Goal: Obtain resource: Download file/media

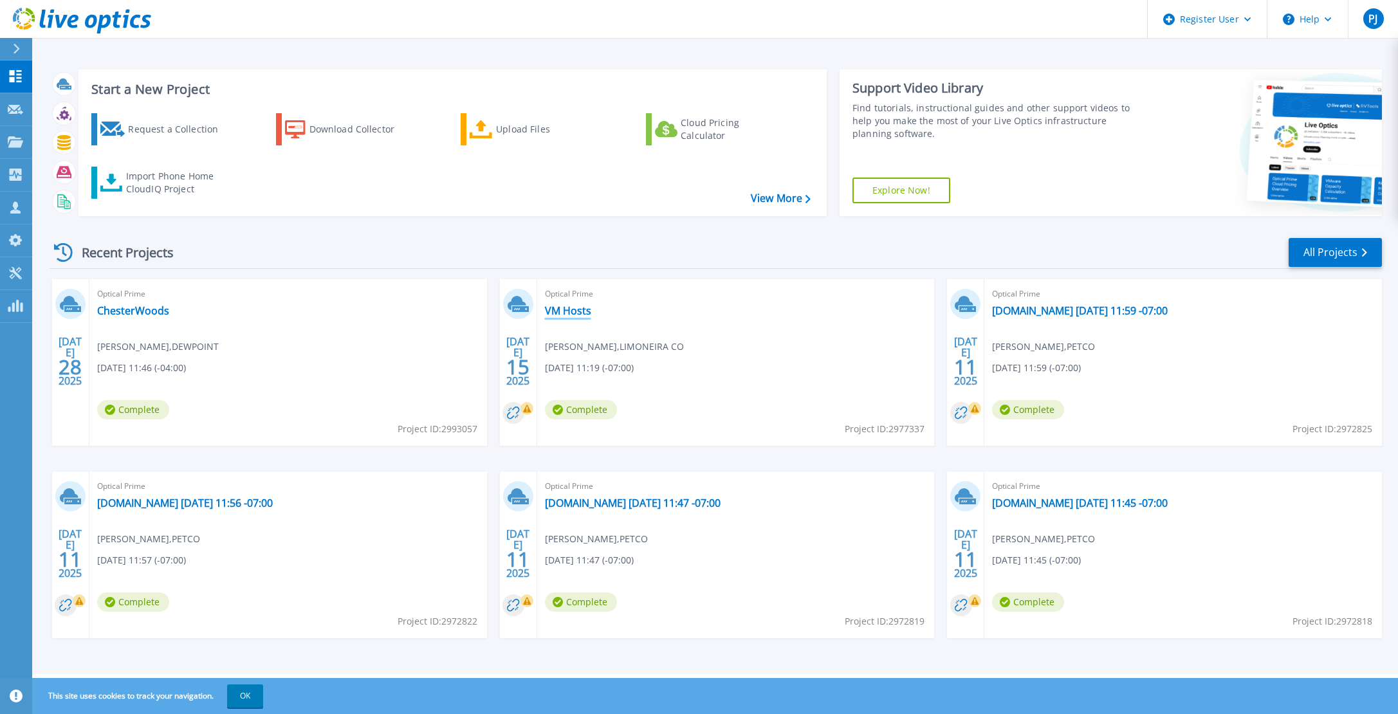
click at [563, 306] on link "VM Hosts" at bounding box center [568, 310] width 46 height 13
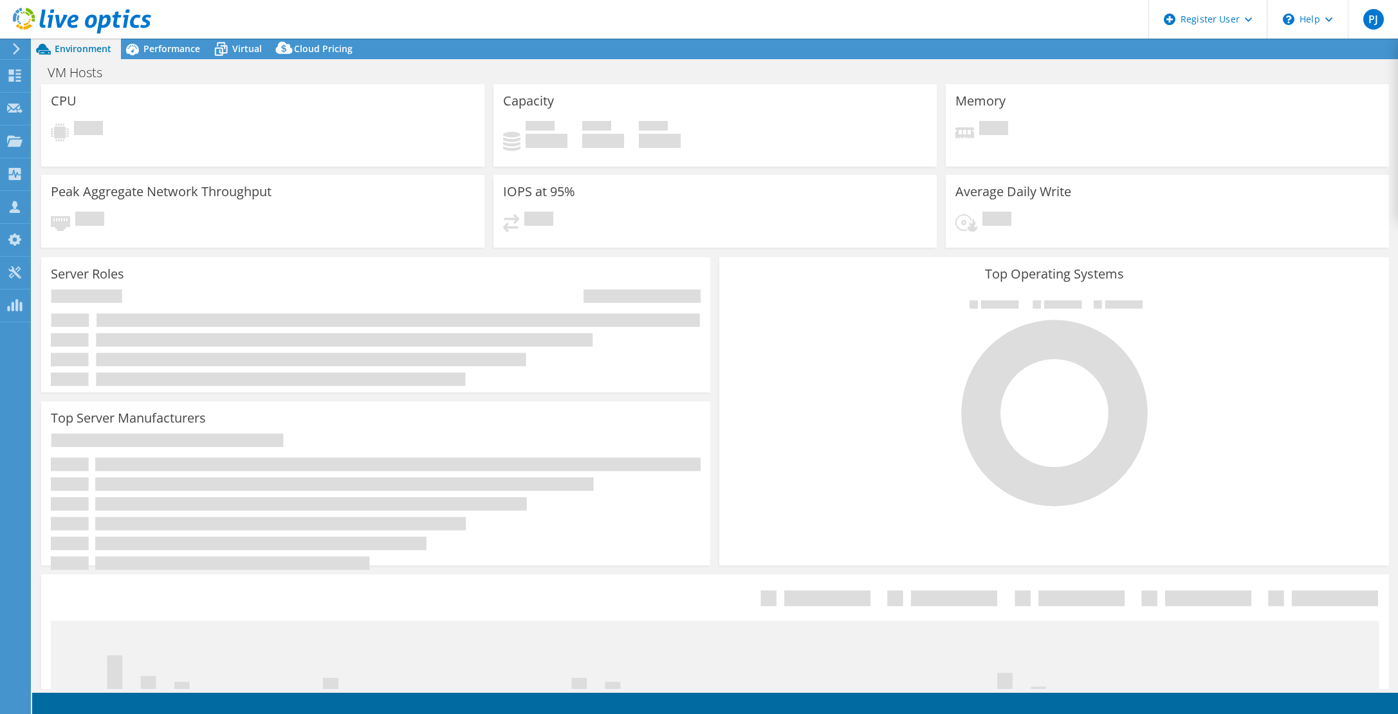
select select "USD"
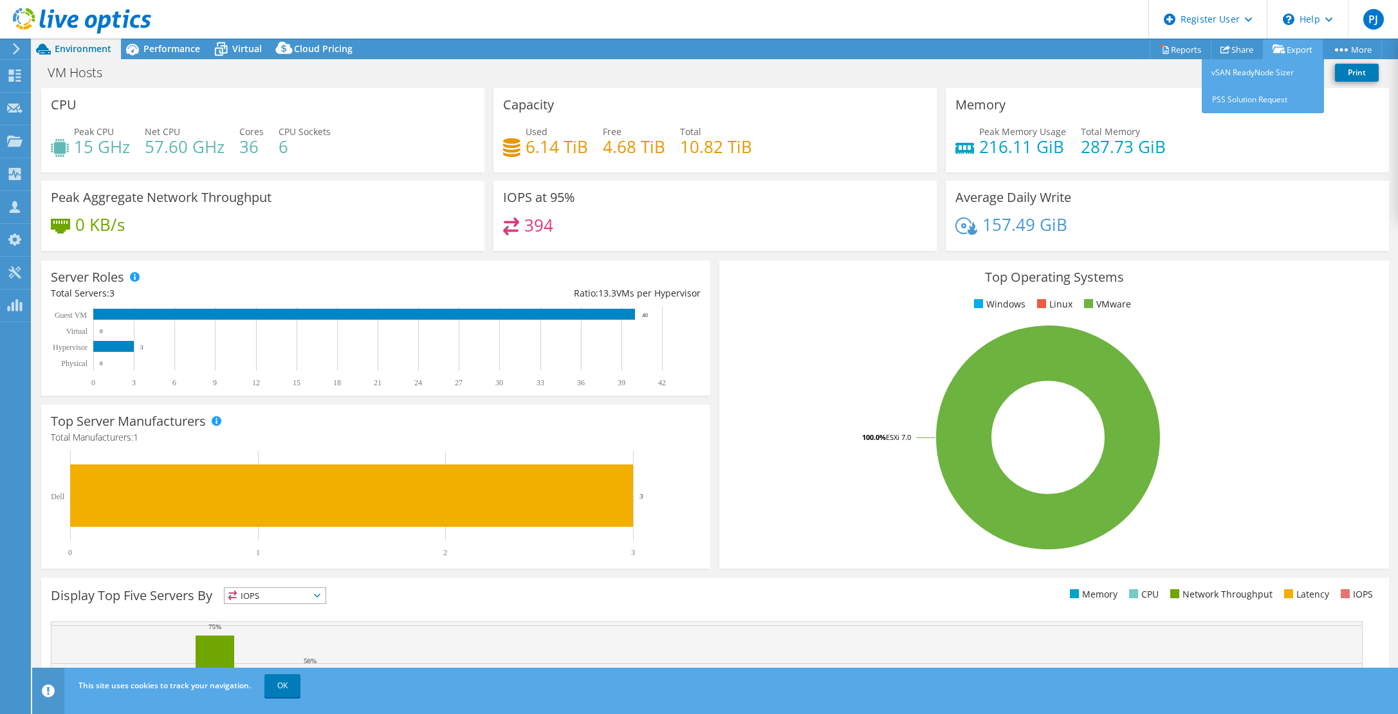
click at [1298, 51] on link "Export" at bounding box center [1293, 49] width 60 height 20
click at [1299, 45] on link "Export" at bounding box center [1293, 49] width 60 height 20
click at [1172, 45] on link "Reports" at bounding box center [1180, 49] width 62 height 20
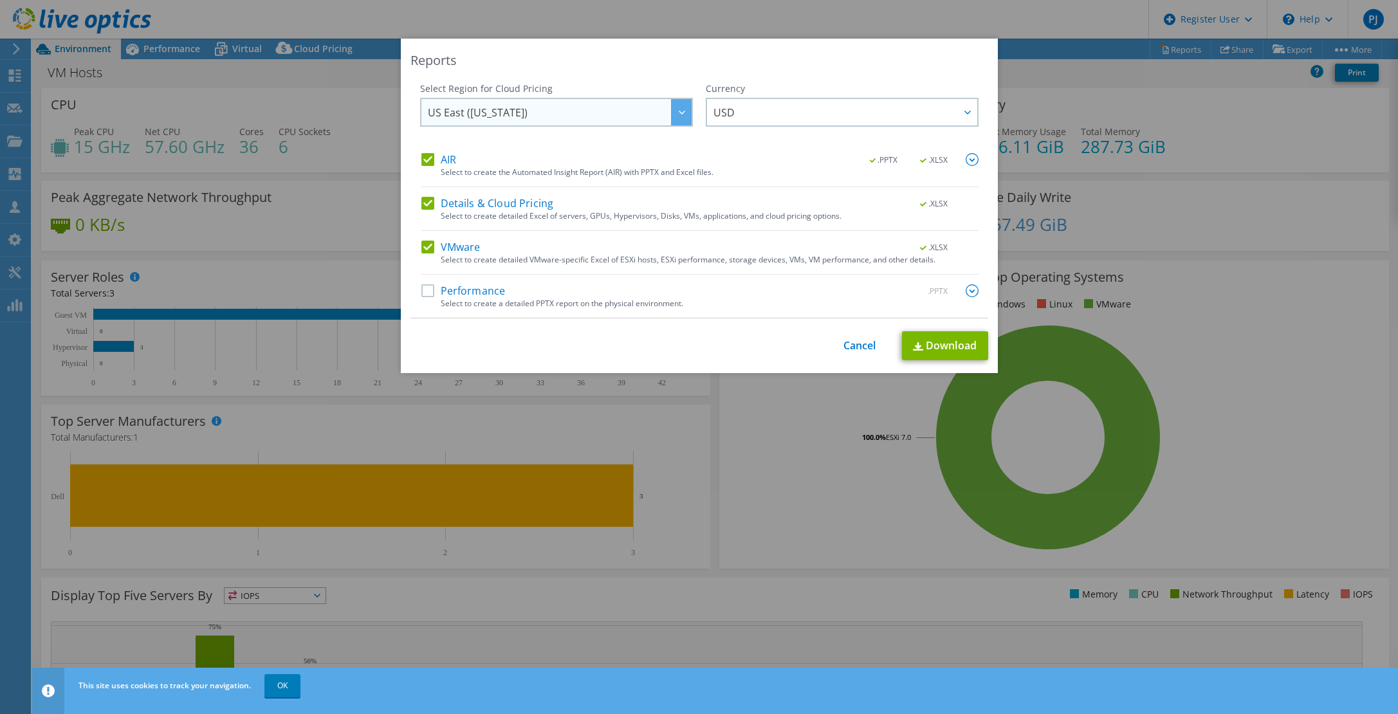
click at [658, 122] on span "US East ([US_STATE])" at bounding box center [560, 112] width 264 height 26
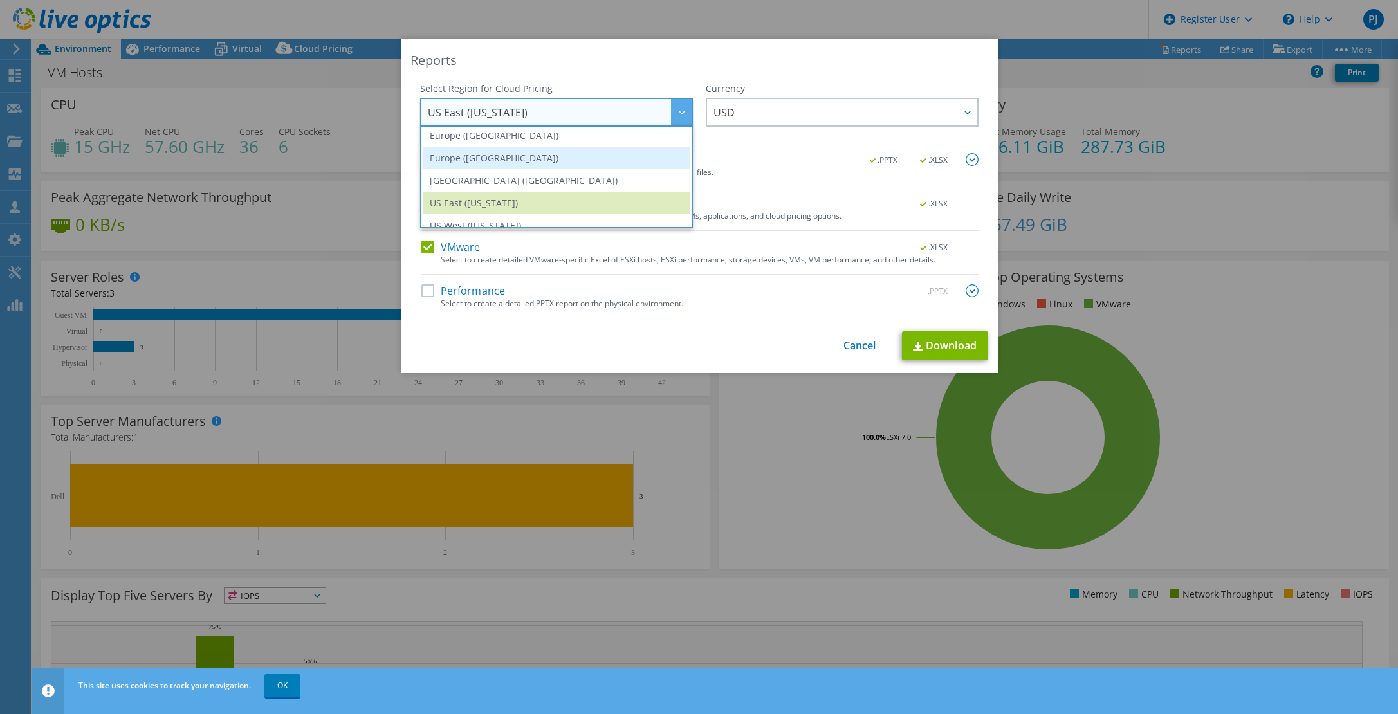
scroll to position [174, 0]
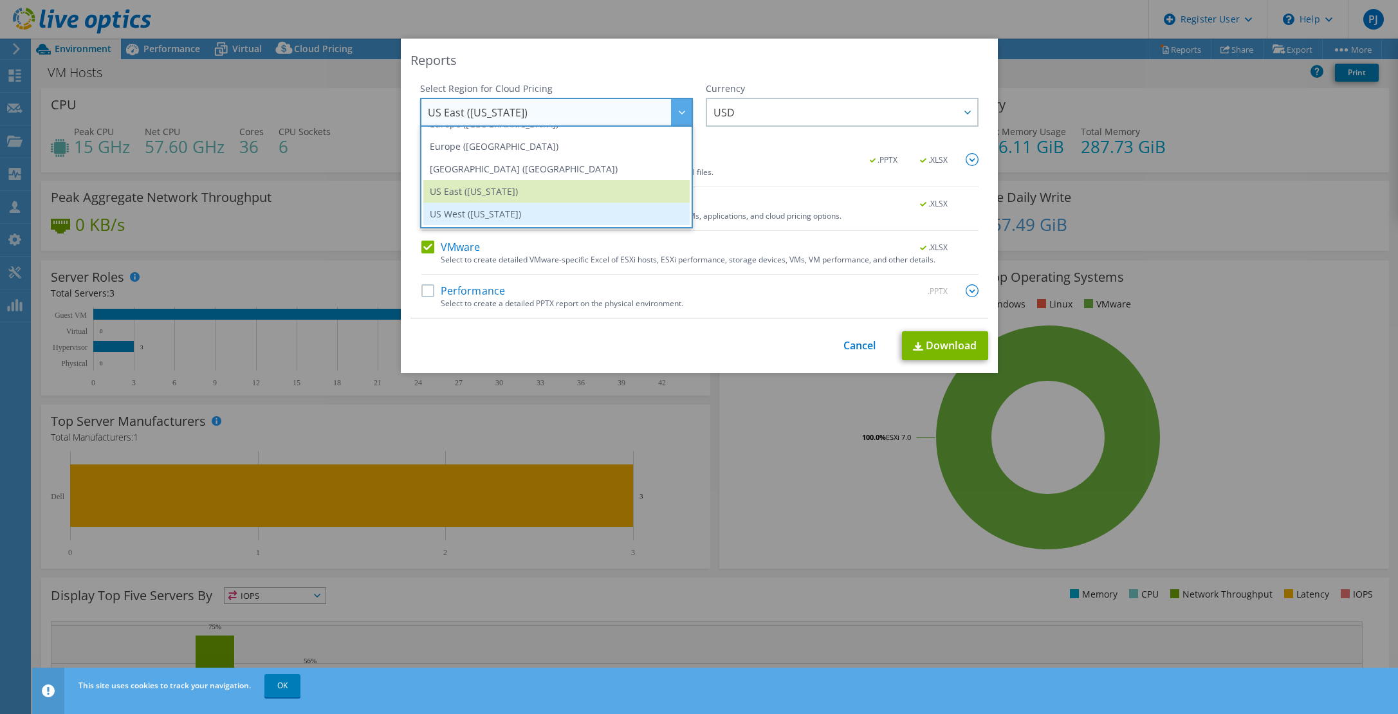
click at [511, 212] on li "US West ([US_STATE])" at bounding box center [556, 214] width 266 height 23
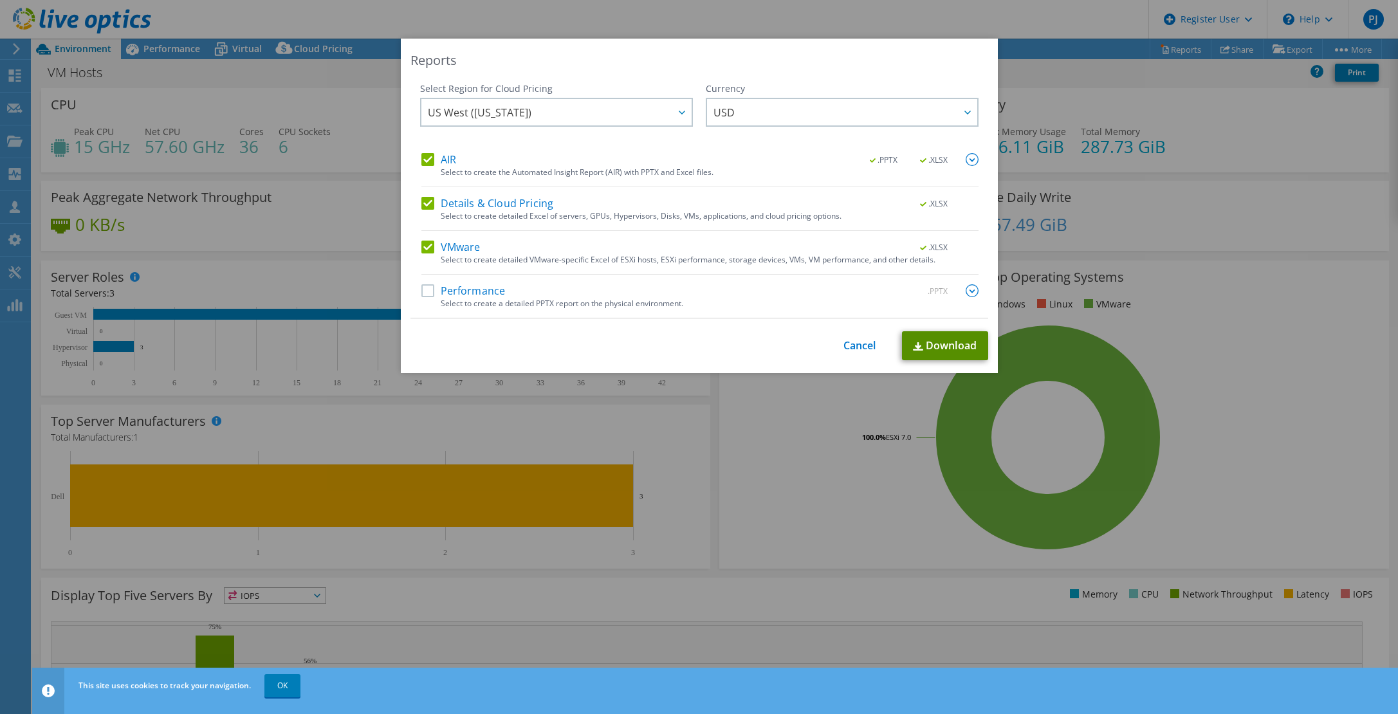
click at [927, 345] on link "Download" at bounding box center [945, 345] width 86 height 29
click at [378, 19] on div "Reports Select Region for Cloud Pricing Asia Pacific ([GEOGRAPHIC_DATA]) [GEOGR…" at bounding box center [699, 357] width 1398 height 714
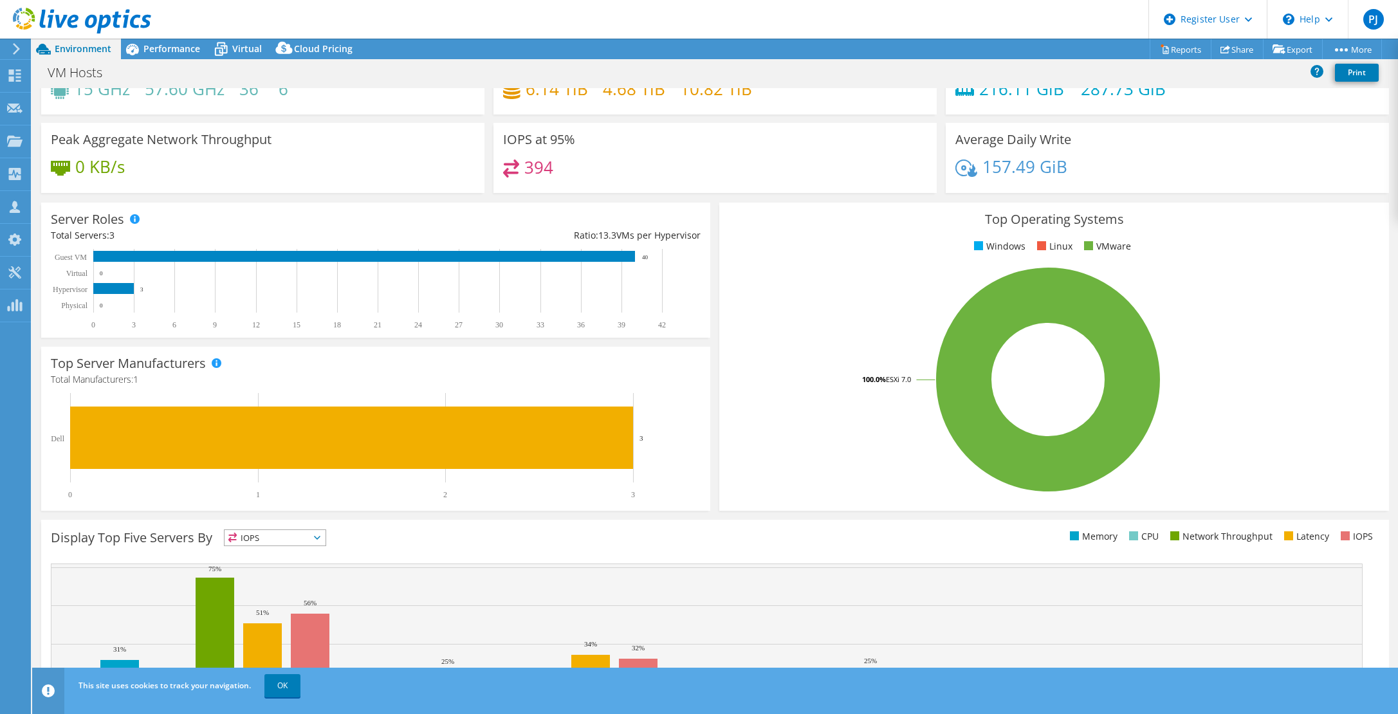
scroll to position [0, 0]
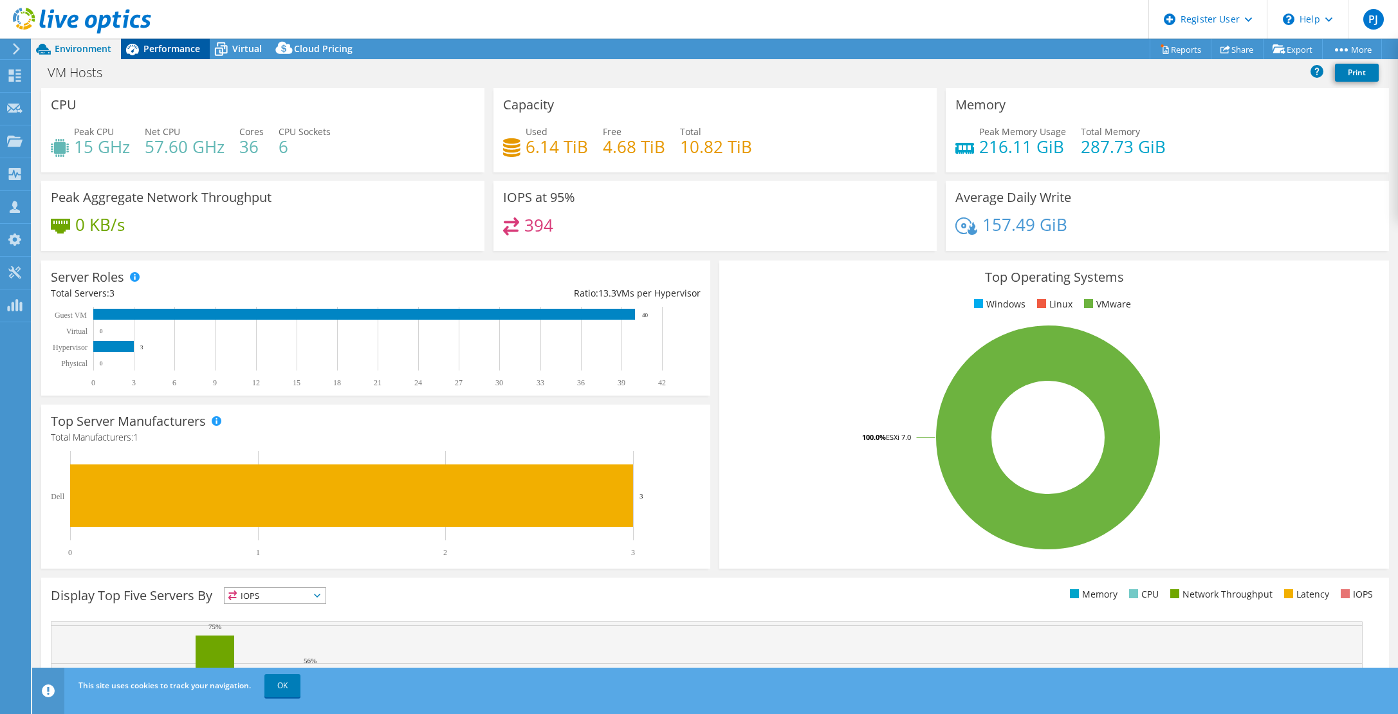
click at [178, 47] on span "Performance" at bounding box center [171, 48] width 57 height 12
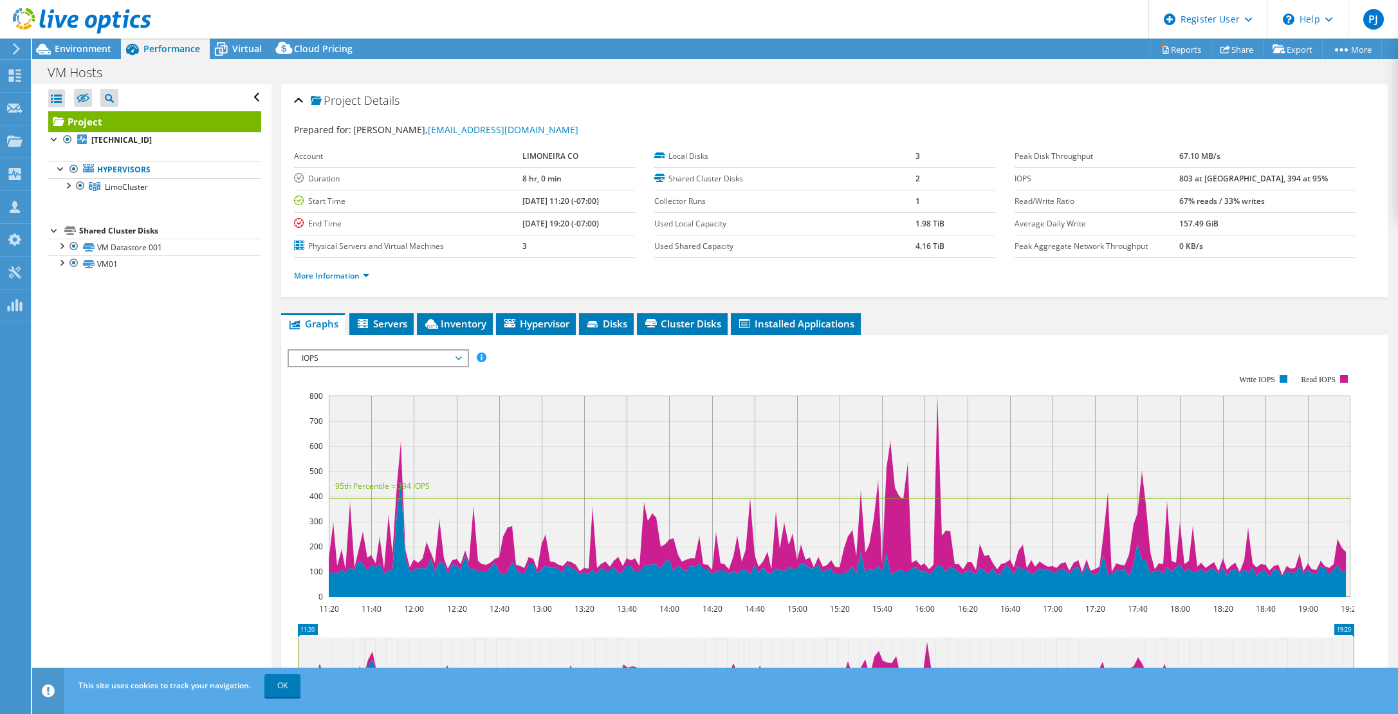
click at [419, 355] on span "IOPS" at bounding box center [377, 358] width 165 height 15
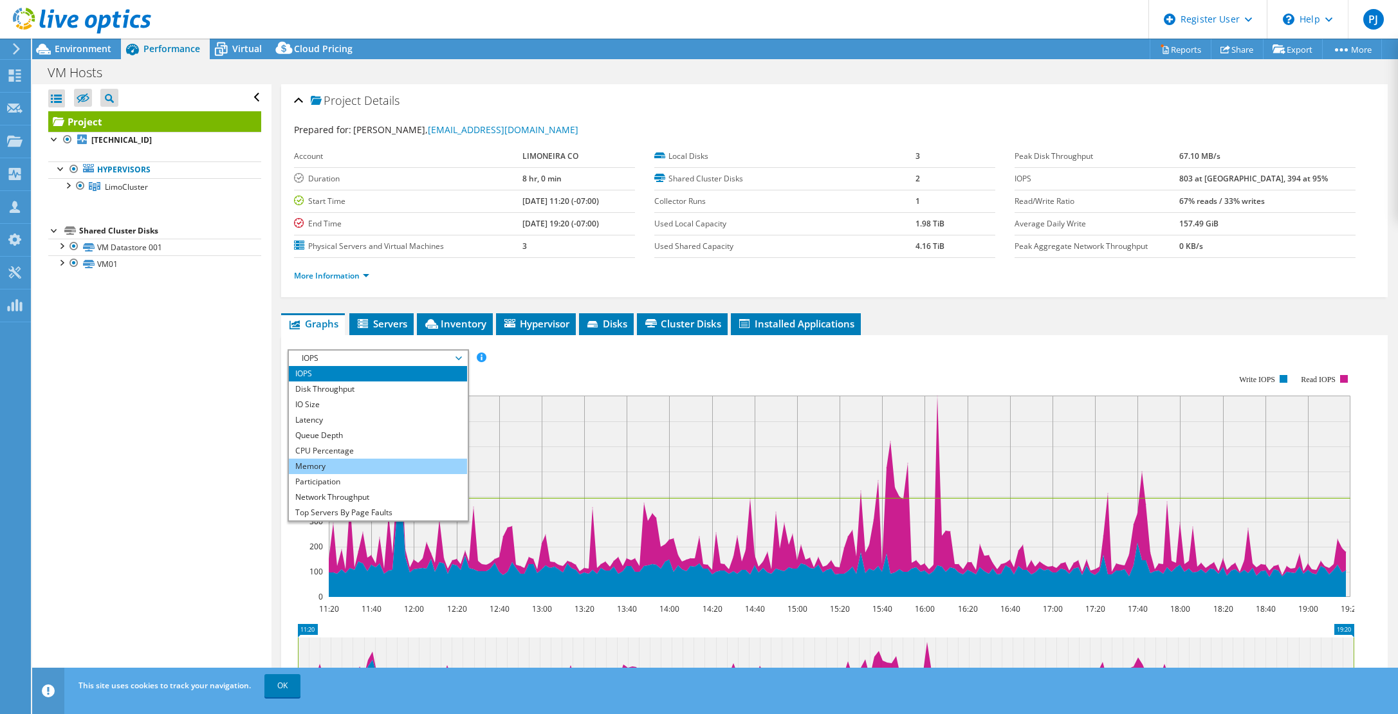
click at [326, 469] on li "Memory" at bounding box center [378, 466] width 178 height 15
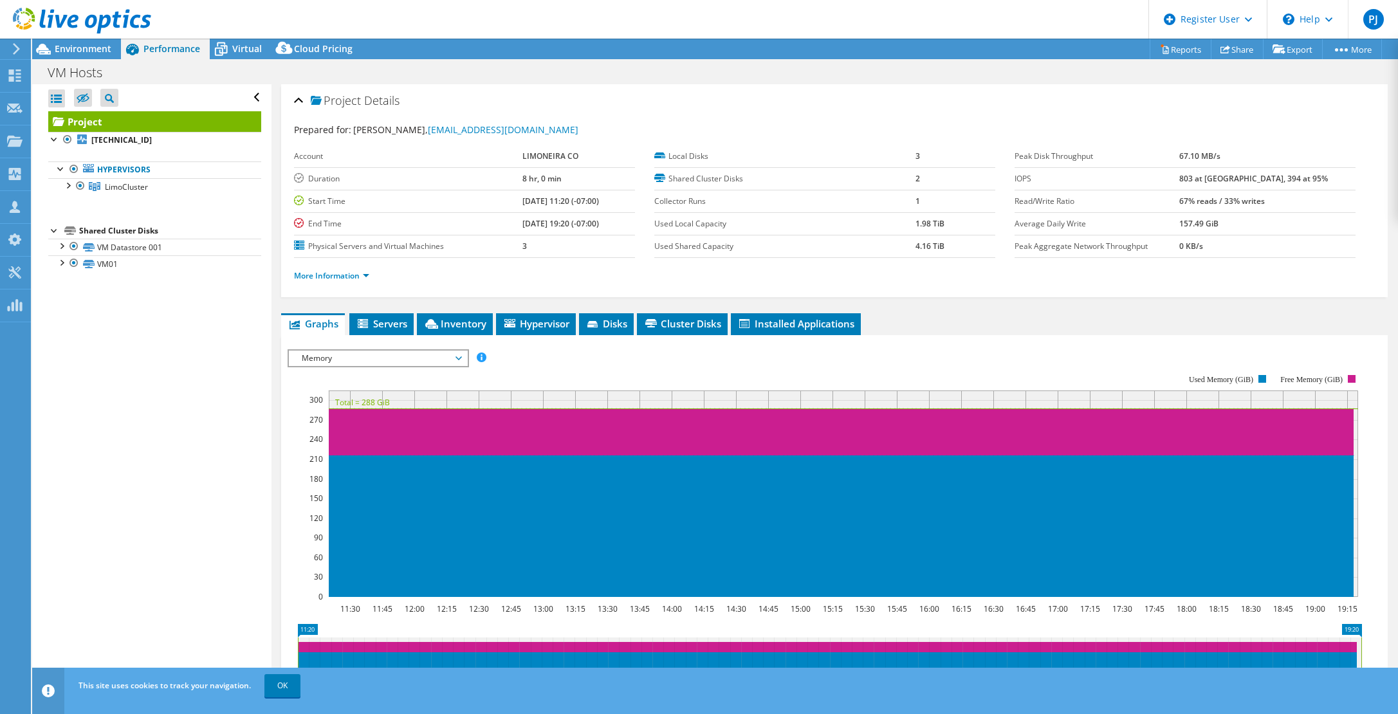
click at [357, 358] on span "Memory" at bounding box center [377, 358] width 165 height 15
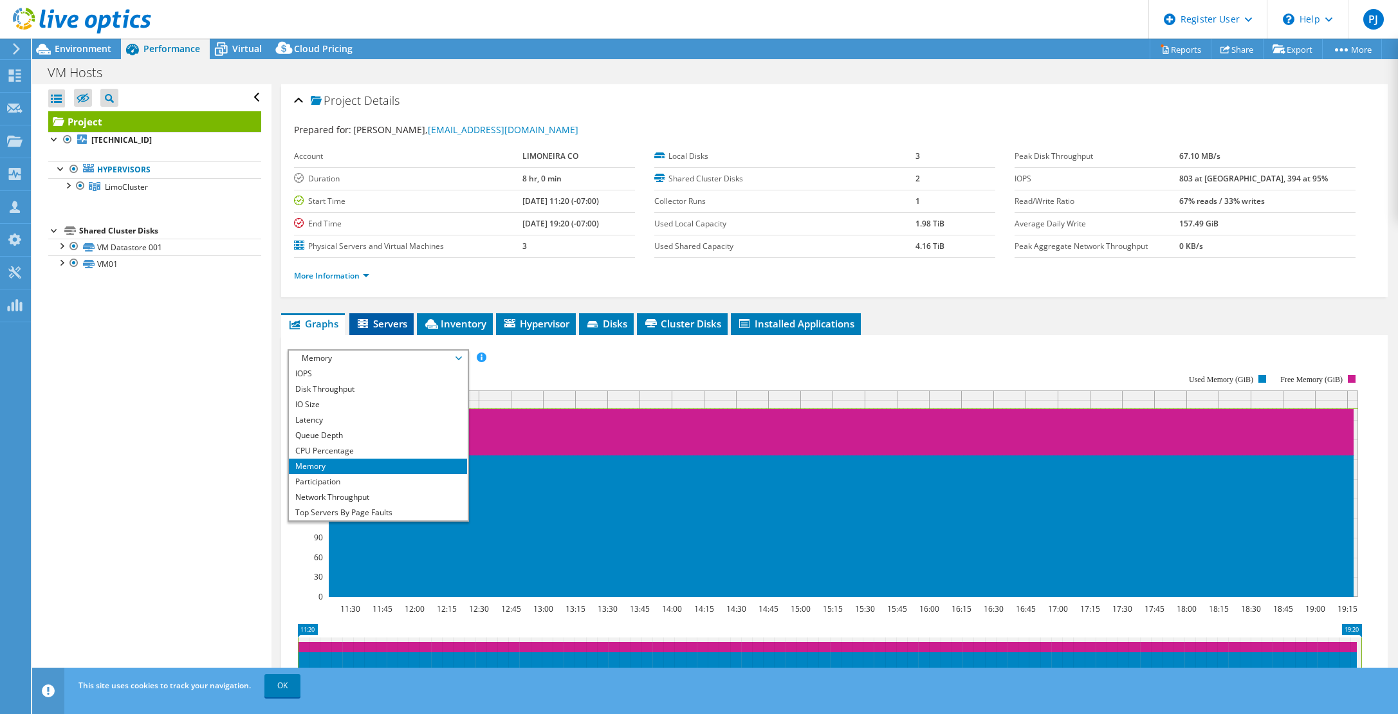
click at [388, 322] on span "Servers" at bounding box center [381, 323] width 51 height 13
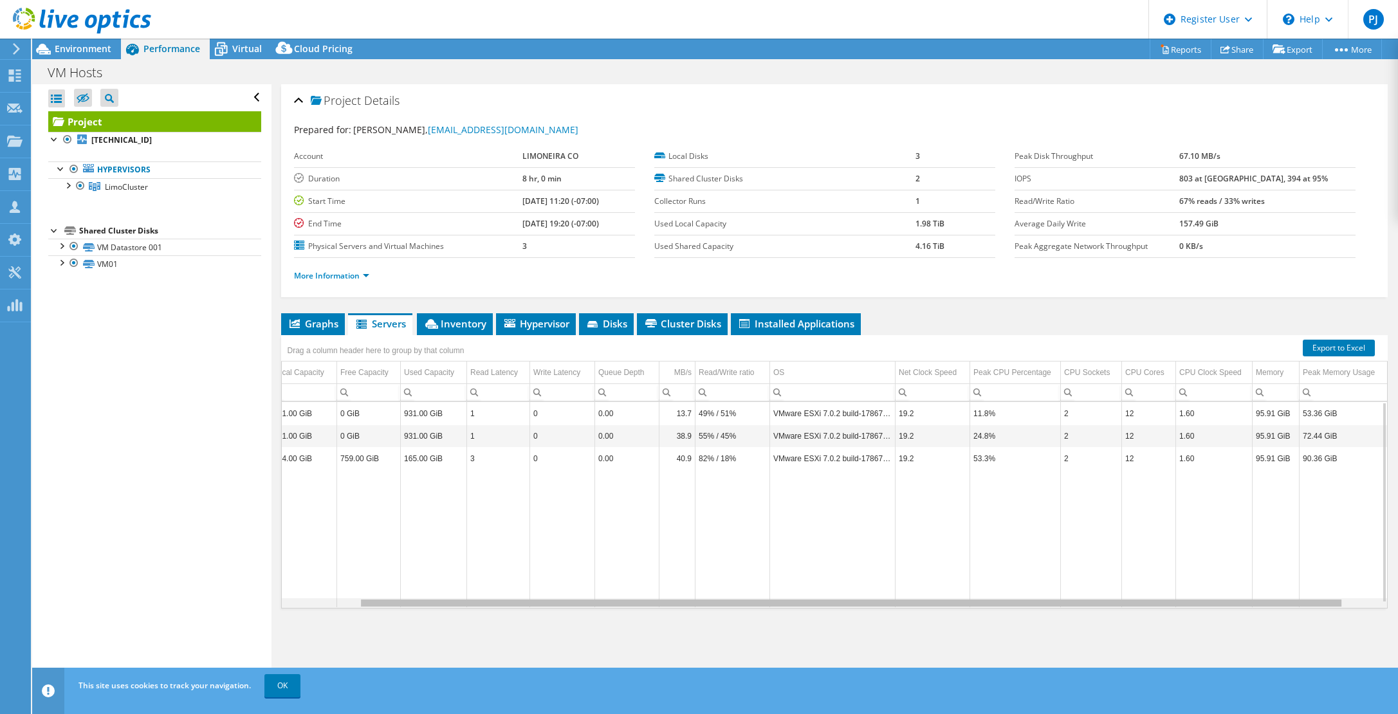
scroll to position [0, 125]
drag, startPoint x: 438, startPoint y: 601, endPoint x: 590, endPoint y: 610, distance: 152.1
click at [590, 610] on body "PJ Dell User [PERSON_NAME] [PERSON_NAME][EMAIL_ADDRESS][PERSON_NAME][DOMAIN_NAM…" at bounding box center [699, 357] width 1398 height 714
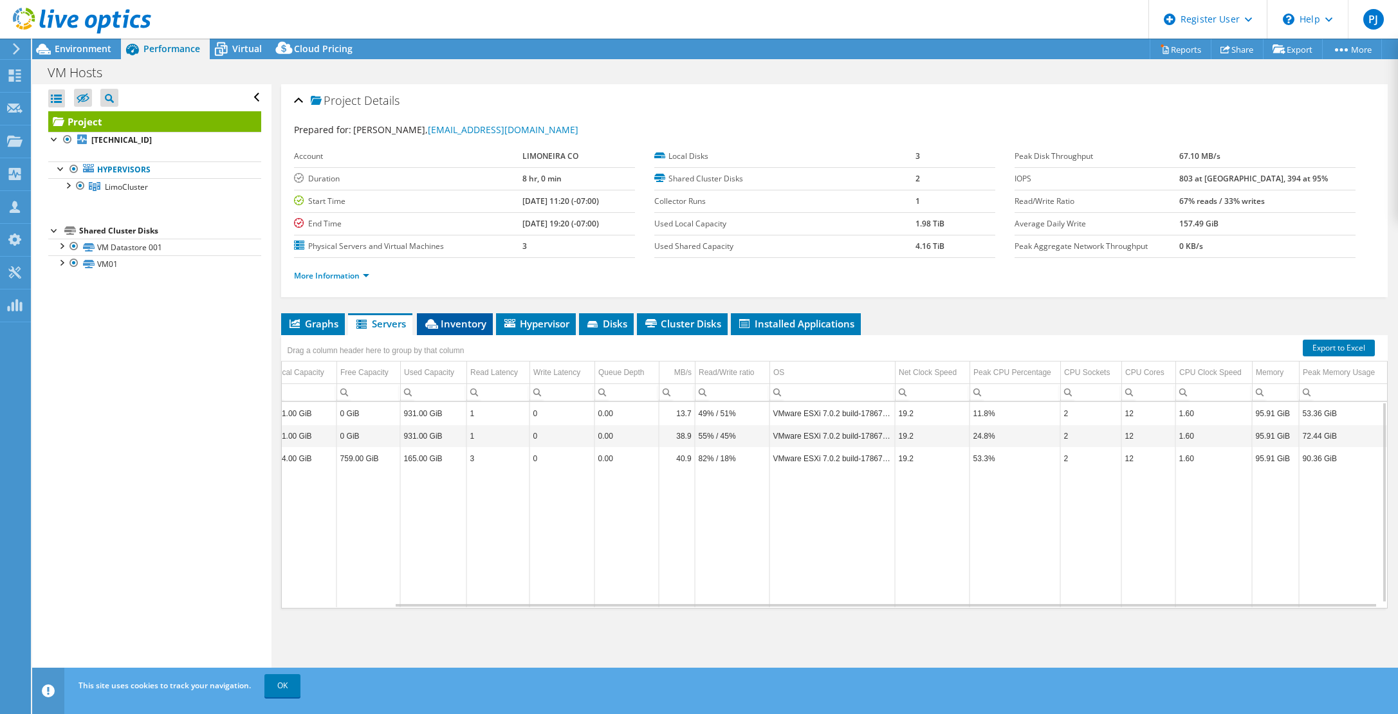
click at [443, 325] on span "Inventory" at bounding box center [454, 323] width 63 height 13
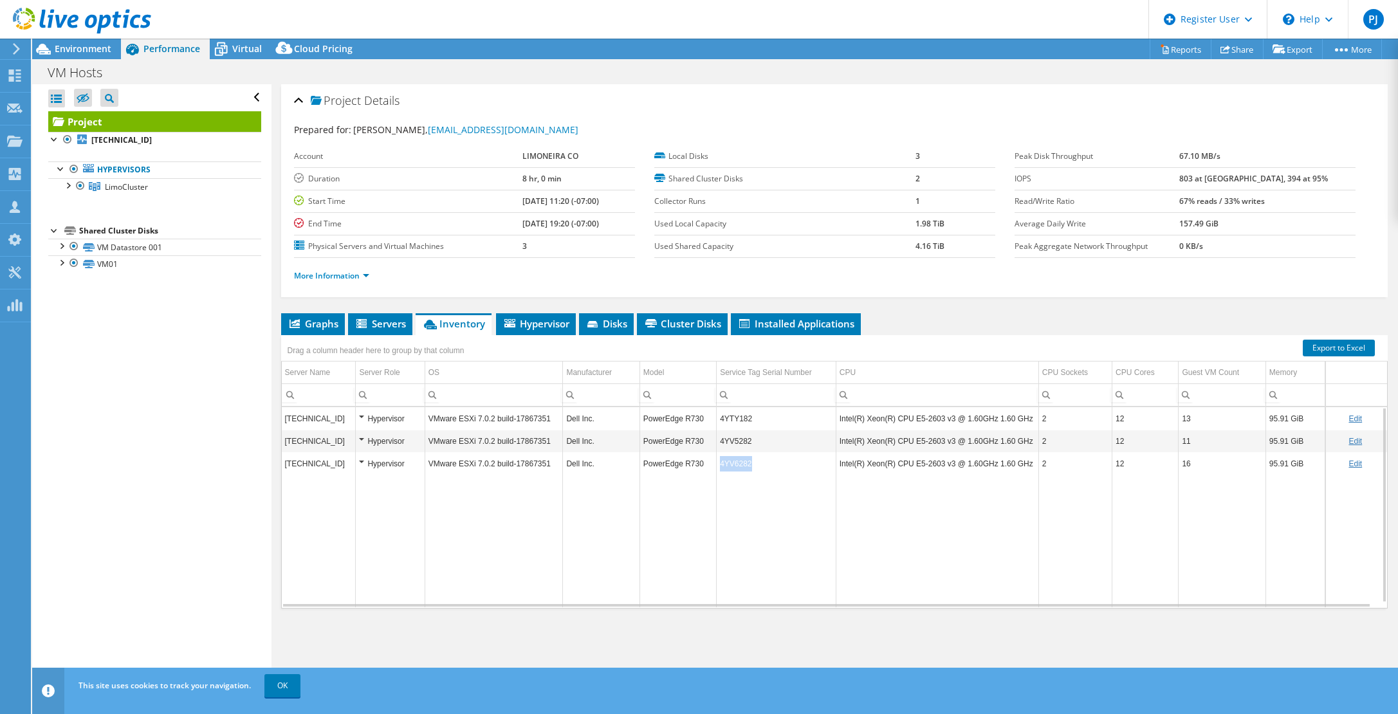
drag, startPoint x: 753, startPoint y: 464, endPoint x: 720, endPoint y: 468, distance: 33.0
click at [720, 468] on td "4YV6282" at bounding box center [776, 463] width 120 height 23
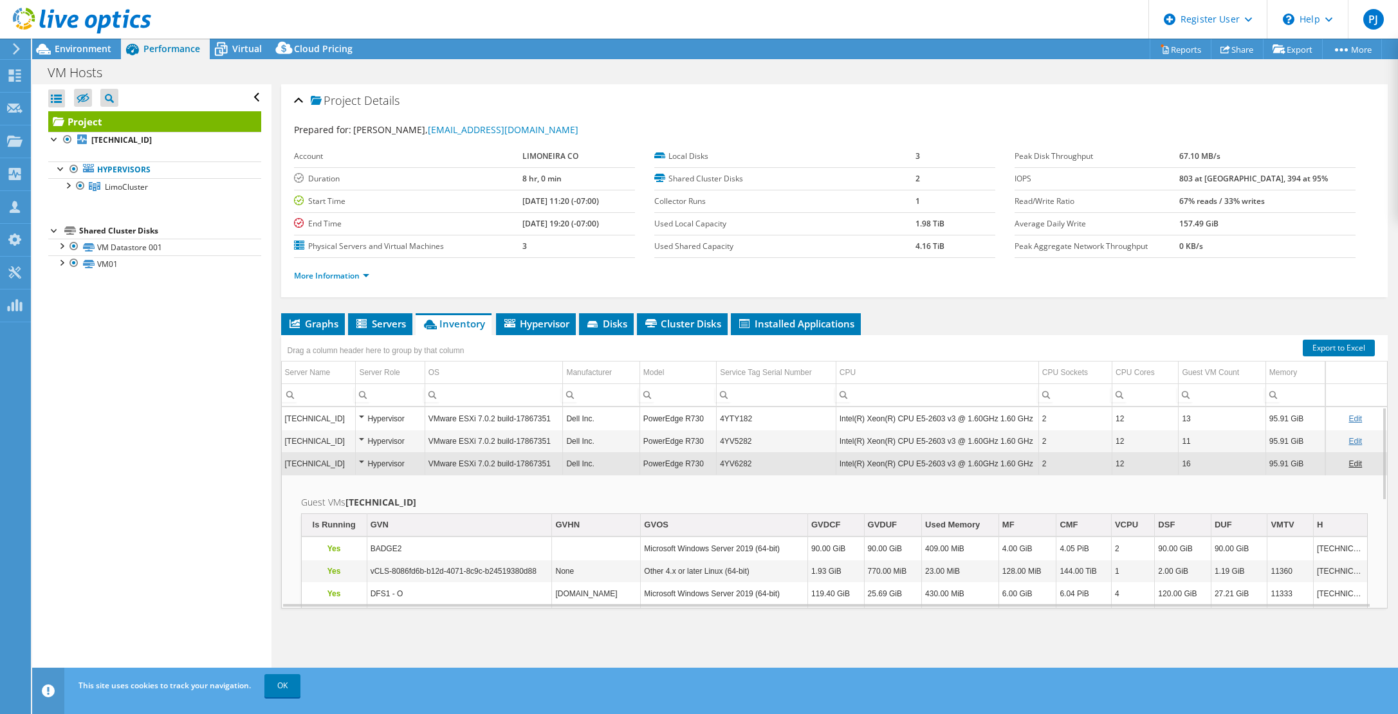
copy td "4YV6282"
click at [749, 468] on td "4YV6282" at bounding box center [776, 463] width 120 height 23
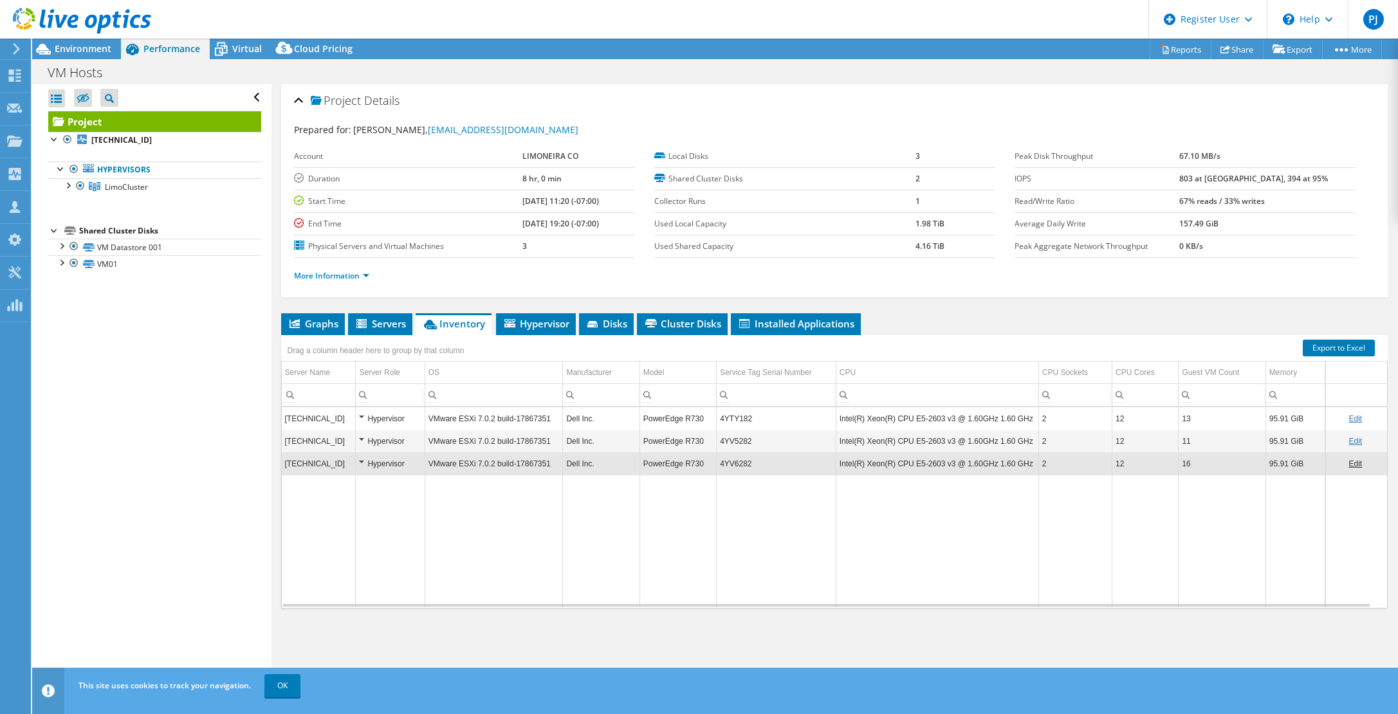
click at [762, 468] on td "4YV6282" at bounding box center [776, 463] width 120 height 23
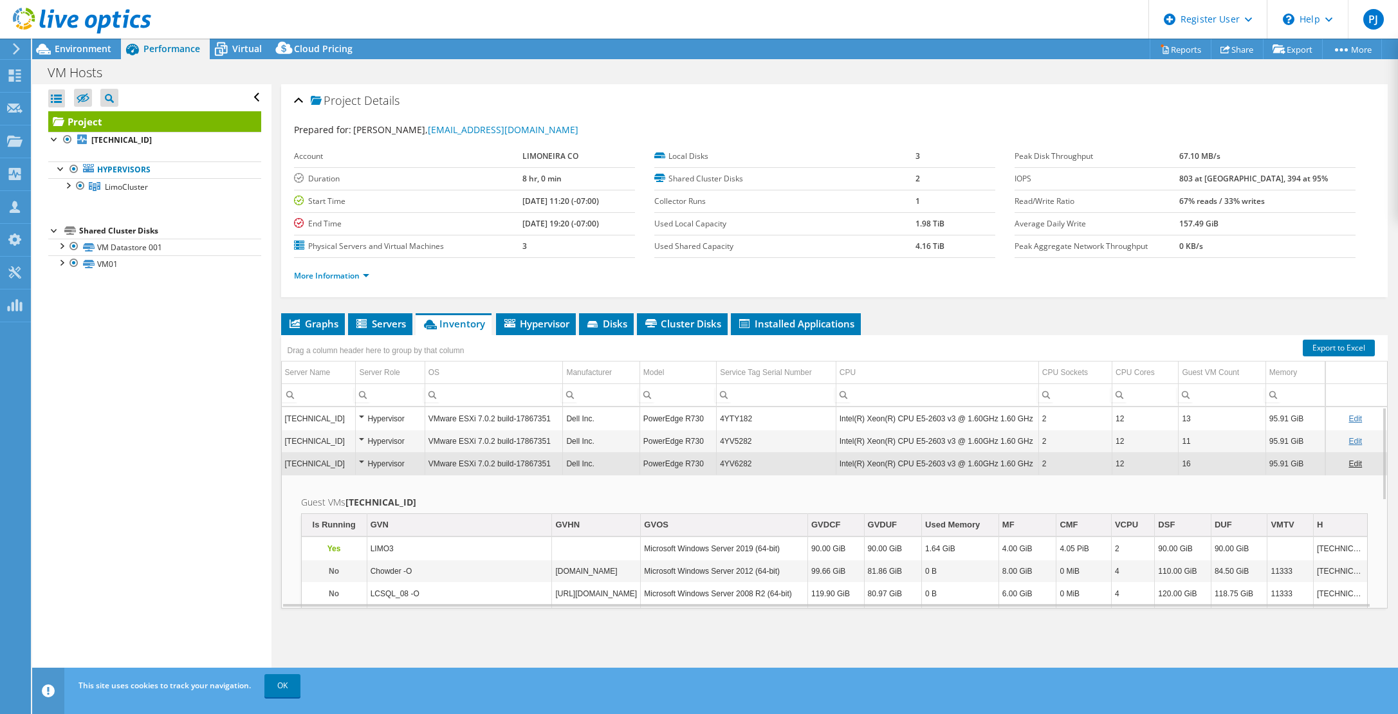
click at [754, 466] on td "4YV6282" at bounding box center [776, 463] width 120 height 23
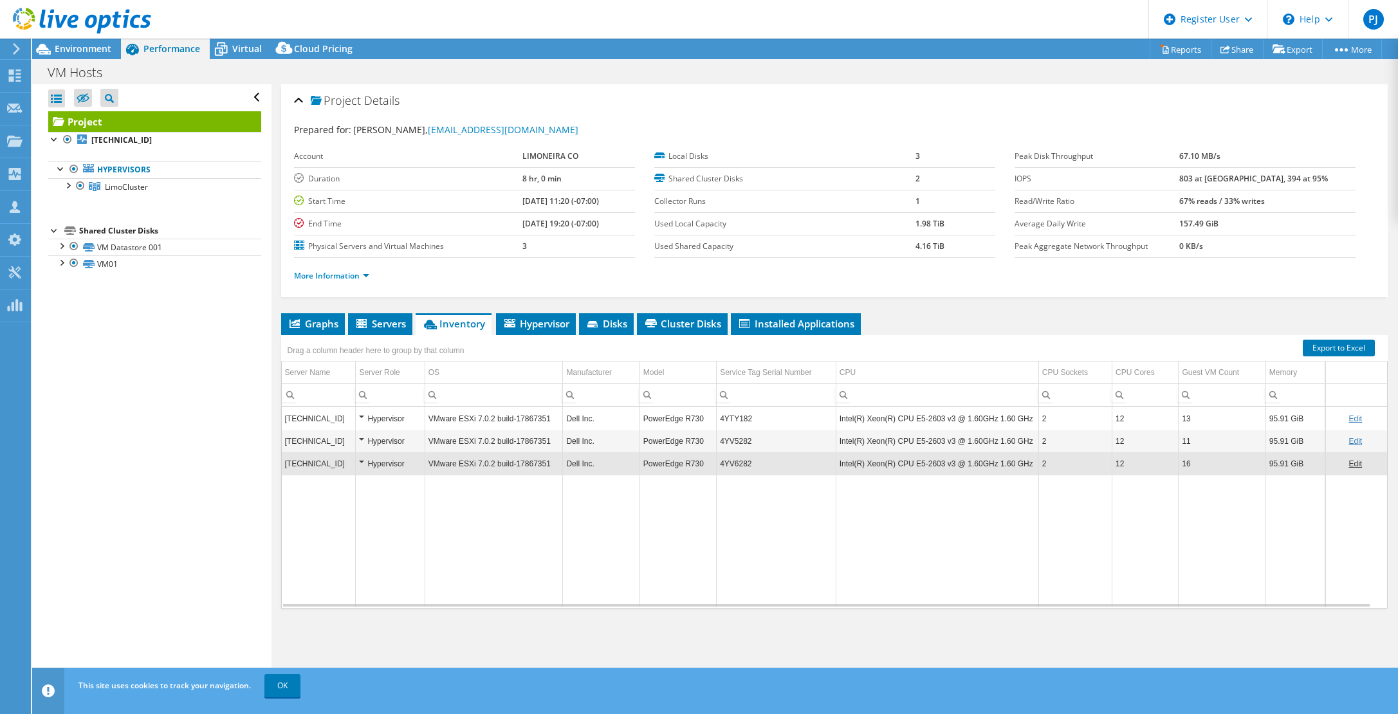
click at [753, 466] on td "4YV6282" at bounding box center [776, 463] width 120 height 23
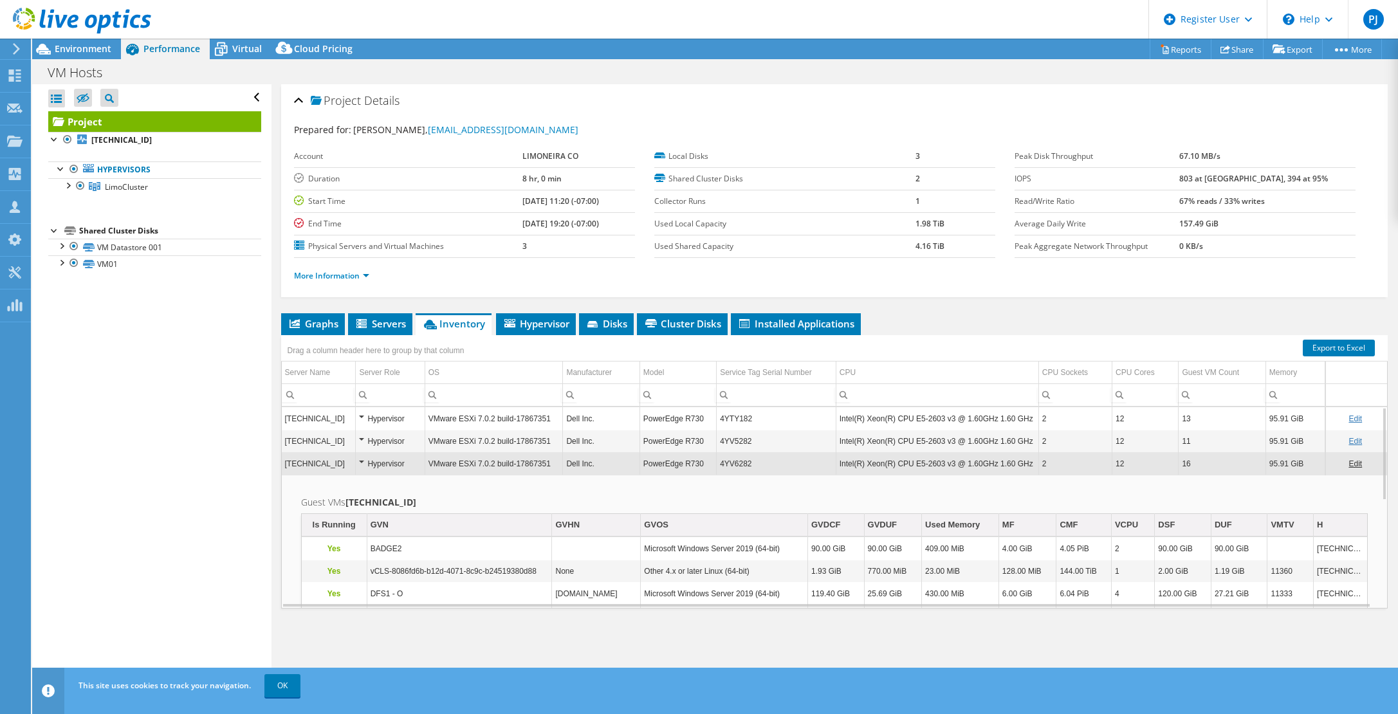
click at [749, 466] on td "4YV6282" at bounding box center [776, 463] width 120 height 23
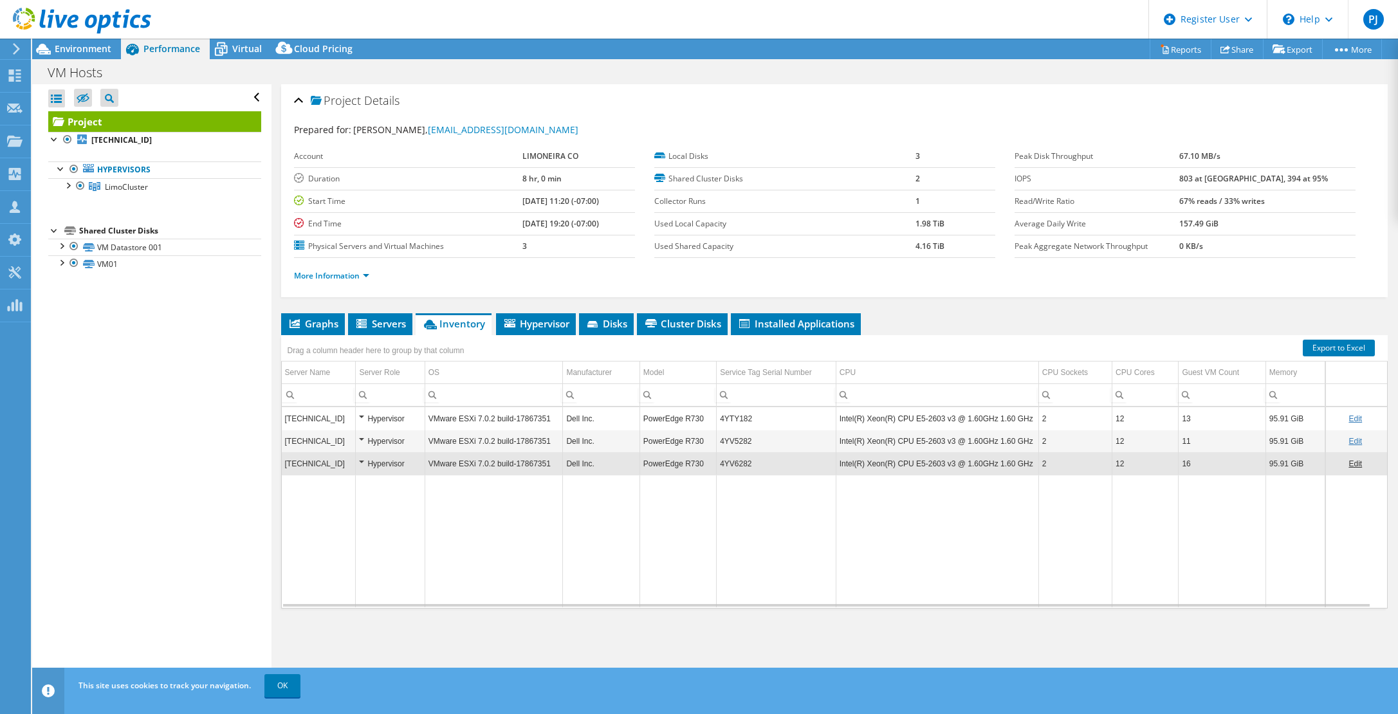
click at [731, 466] on td "4YV6282" at bounding box center [776, 463] width 120 height 23
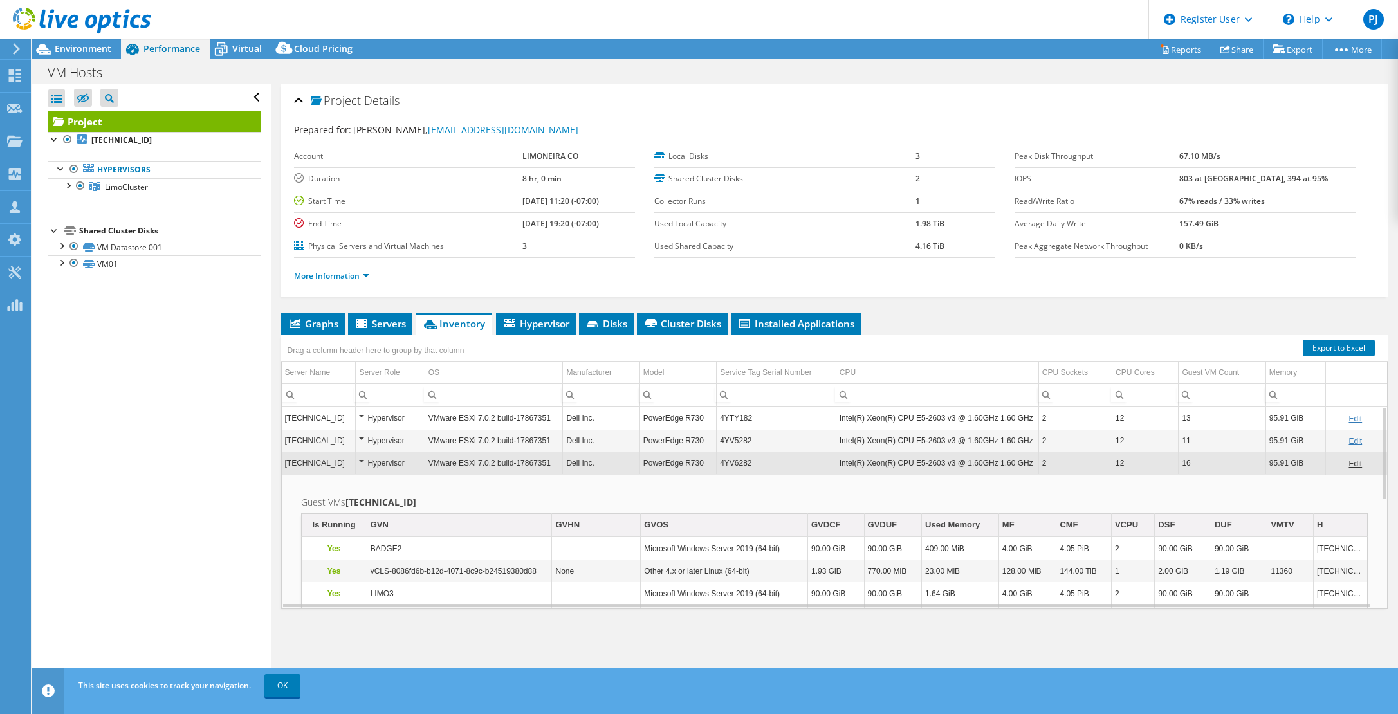
scroll to position [0, 0]
drag, startPoint x: 751, startPoint y: 466, endPoint x: 719, endPoint y: 468, distance: 31.6
click at [719, 468] on td "4YV6282" at bounding box center [776, 463] width 120 height 23
